Goal: Information Seeking & Learning: Understand process/instructions

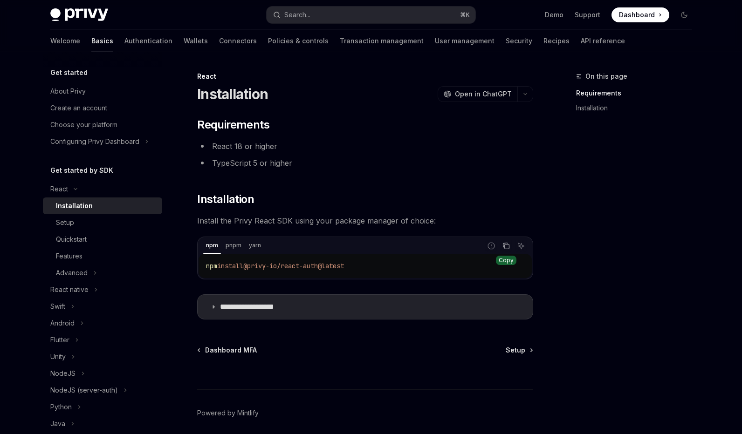
click at [505, 245] on icon "Copy the contents from the code block" at bounding box center [505, 245] width 7 height 7
click at [507, 248] on icon "Copy the contents from the code block" at bounding box center [505, 245] width 7 height 7
click at [83, 228] on link "Setup" at bounding box center [102, 222] width 119 height 17
type textarea "*"
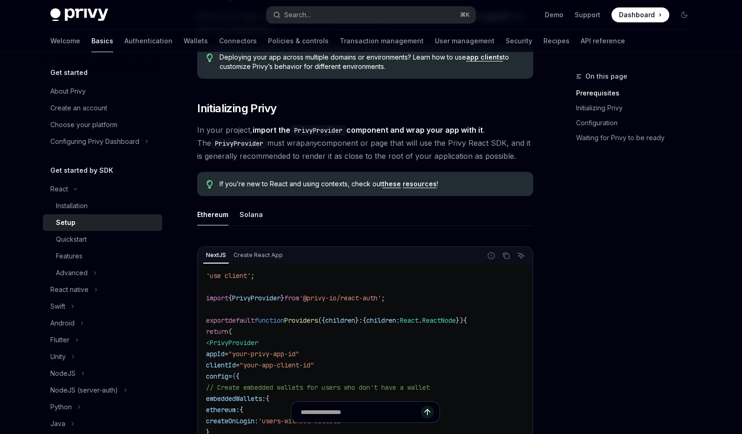
scroll to position [56, 0]
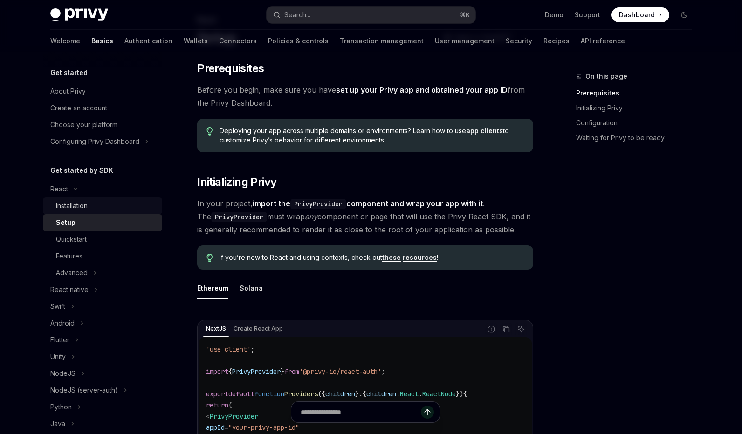
click at [105, 207] on div "Installation" at bounding box center [106, 205] width 101 height 11
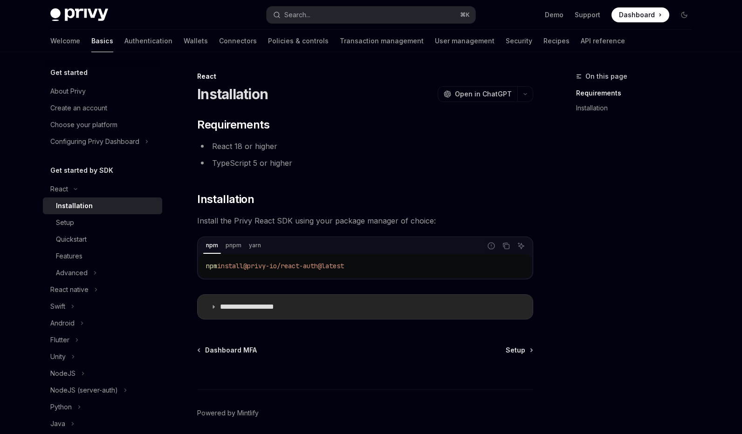
click at [364, 310] on summary "**********" at bounding box center [365, 307] width 335 height 24
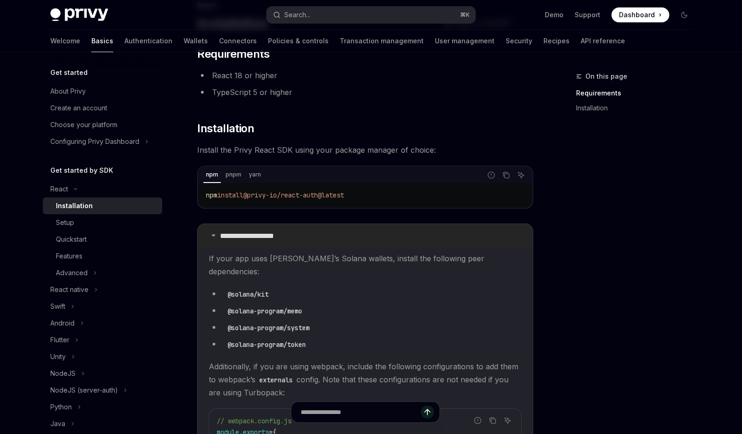
scroll to position [41, 0]
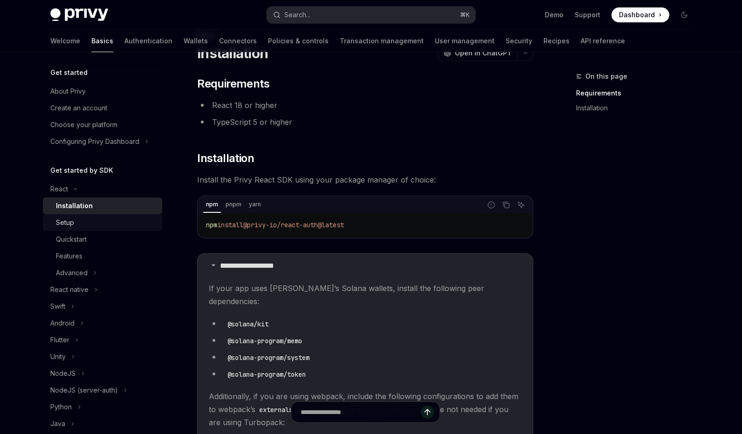
click at [130, 229] on link "Setup" at bounding box center [102, 222] width 119 height 17
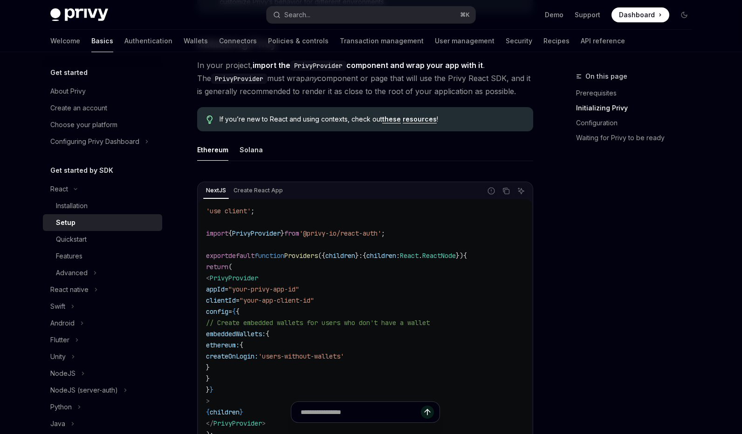
scroll to position [137, 0]
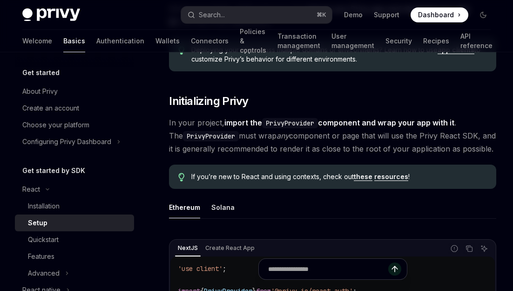
type textarea "*"
